Goal: Book appointment/travel/reservation

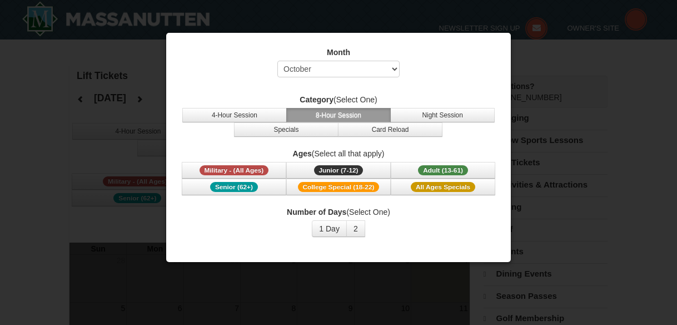
select select "10"
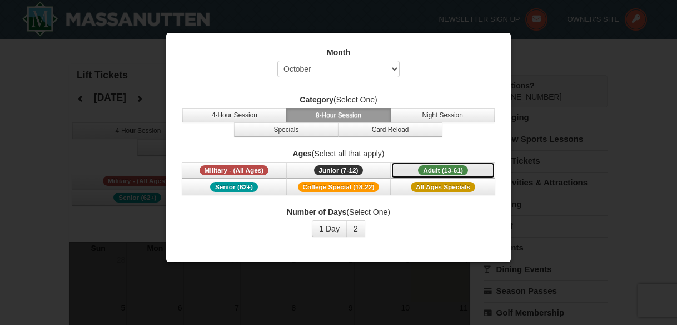
click at [442, 166] on span "Adult (13-61)" at bounding box center [443, 170] width 50 height 10
click at [328, 226] on button "1 Day" at bounding box center [329, 228] width 35 height 17
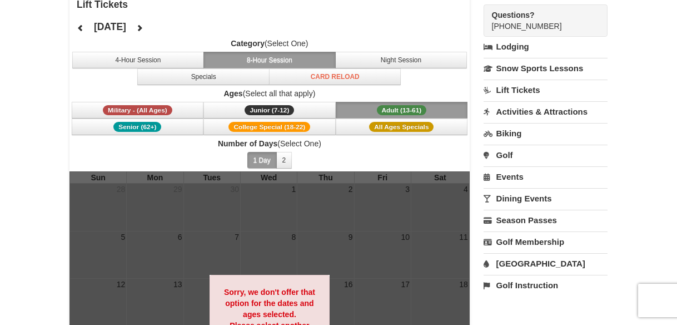
scroll to position [56, 0]
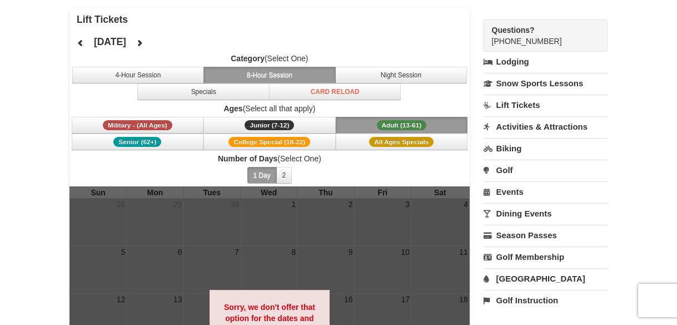
click at [520, 106] on link "Lift Tickets" at bounding box center [546, 105] width 124 height 21
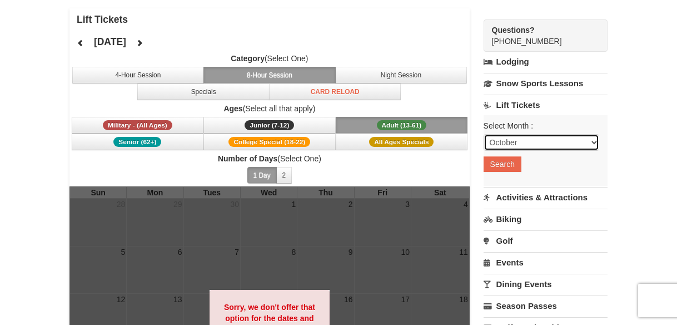
click at [539, 140] on select "October November December January February March April May June July August Sep…" at bounding box center [542, 142] width 116 height 17
select select "12"
click at [484, 134] on select "October November December January February March April May June July August Sep…" at bounding box center [542, 142] width 116 height 17
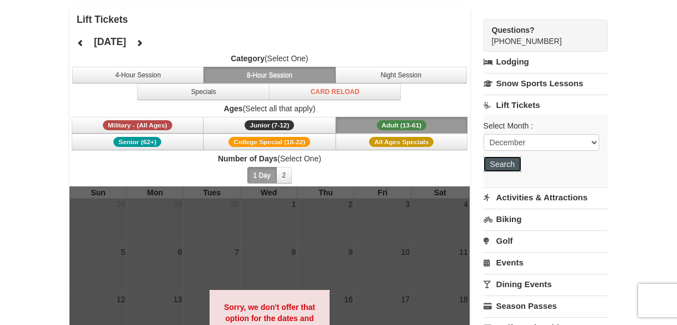
click at [504, 164] on button "Search" at bounding box center [503, 164] width 38 height 16
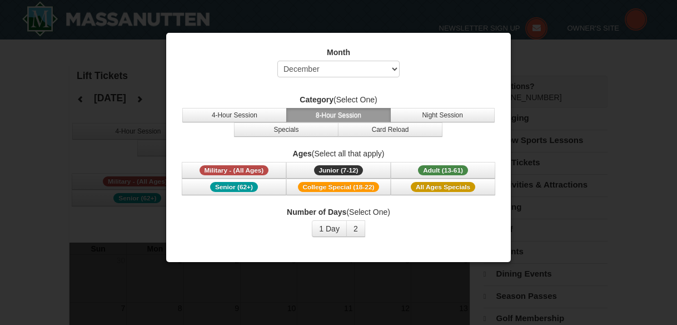
select select "12"
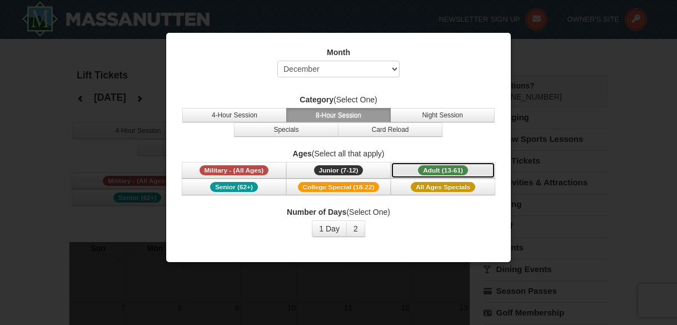
click at [437, 170] on span "Adult (13-61)" at bounding box center [443, 170] width 50 height 10
click at [331, 231] on button "1 Day" at bounding box center [329, 228] width 35 height 17
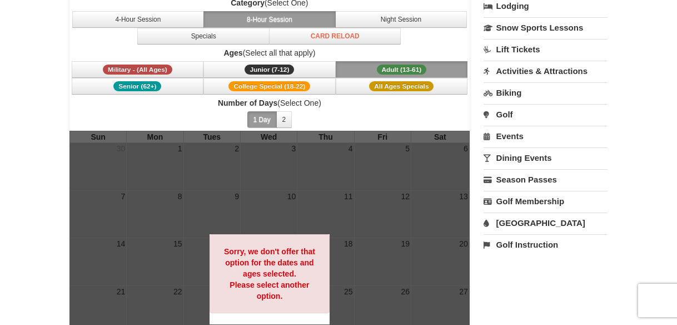
scroll to position [56, 0]
